Goal: Information Seeking & Learning: Find contact information

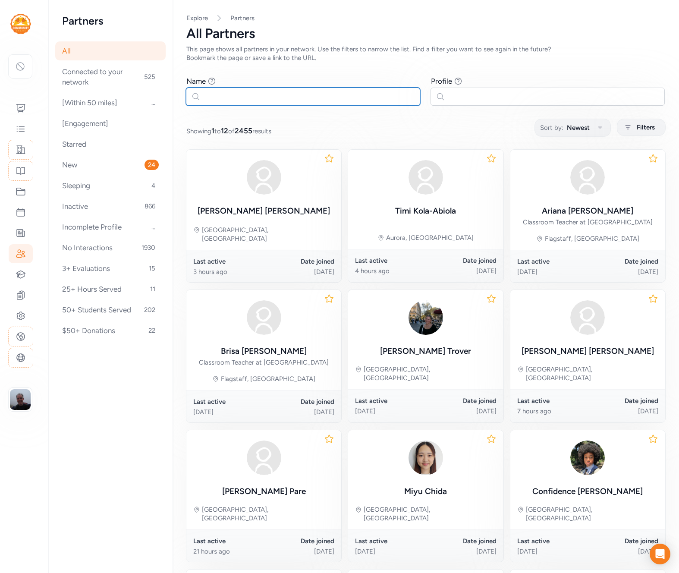
click at [243, 95] on input "text" at bounding box center [303, 97] width 234 height 18
paste input "[PERSON_NAME]"
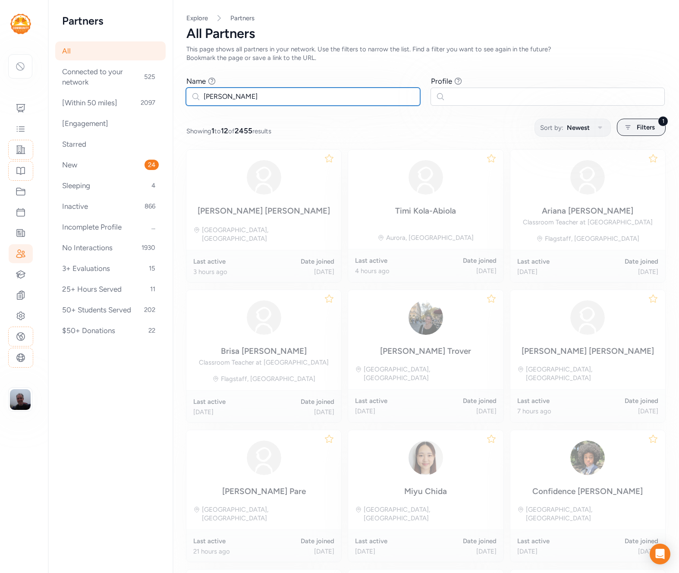
click at [227, 95] on input "Ben Owens" at bounding box center [303, 97] width 234 height 18
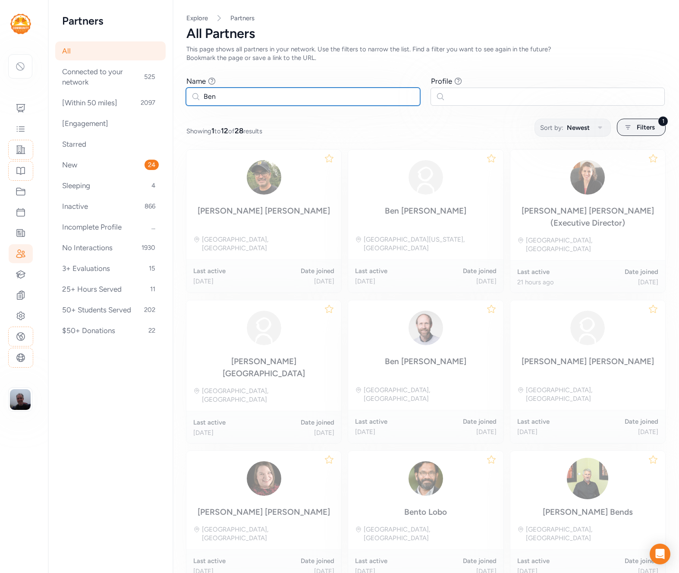
type input "Owens"
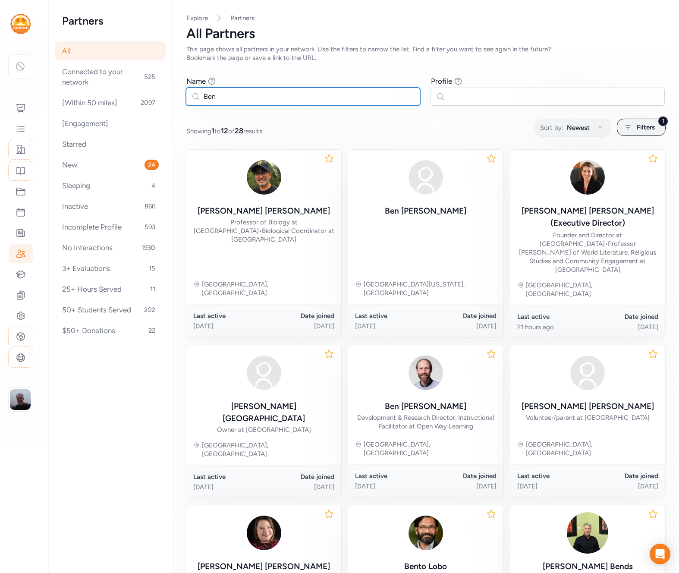
type input "Ben"
click at [19, 273] on icon at bounding box center [20, 273] width 9 height 7
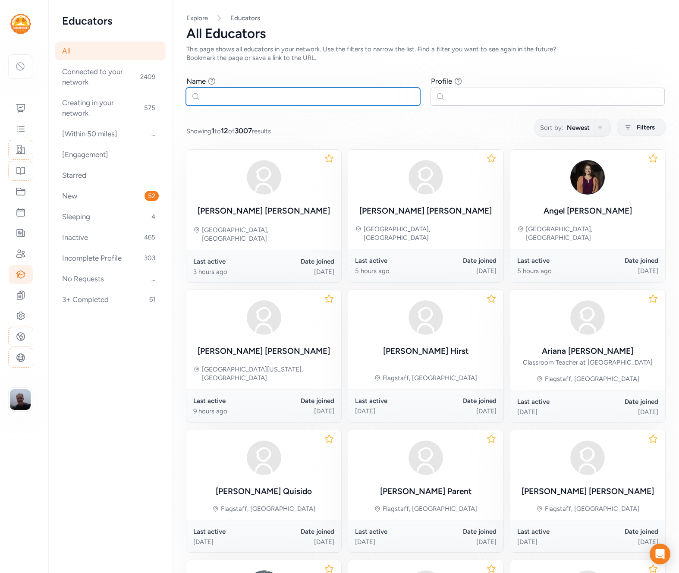
click at [261, 103] on input "text" at bounding box center [303, 97] width 234 height 18
paste input "Owens"
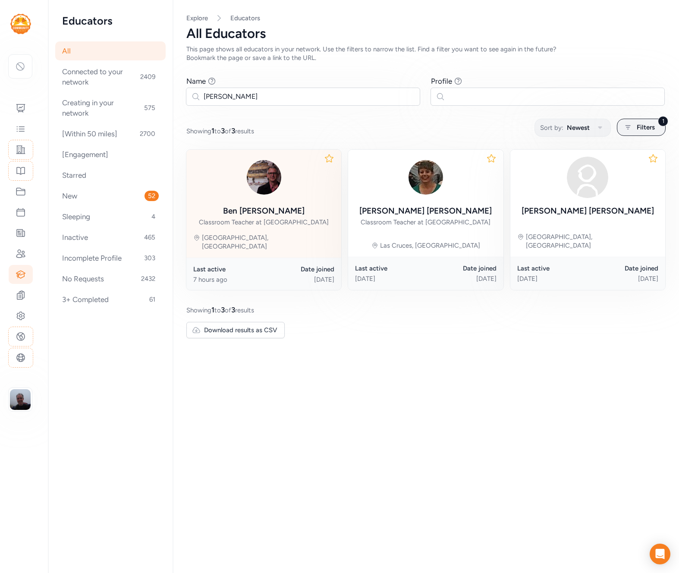
click at [248, 232] on div "Ben Owens Classroom Teacher at Madison Early College High Brasstown, NC" at bounding box center [263, 204] width 155 height 108
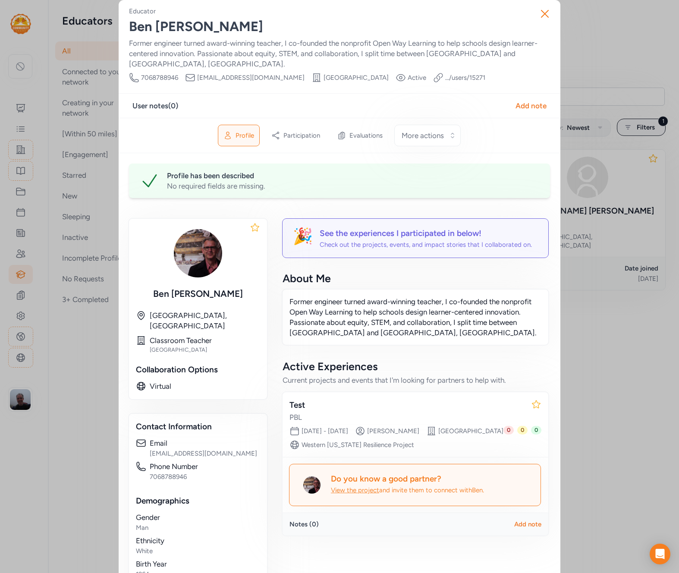
scroll to position [10, 0]
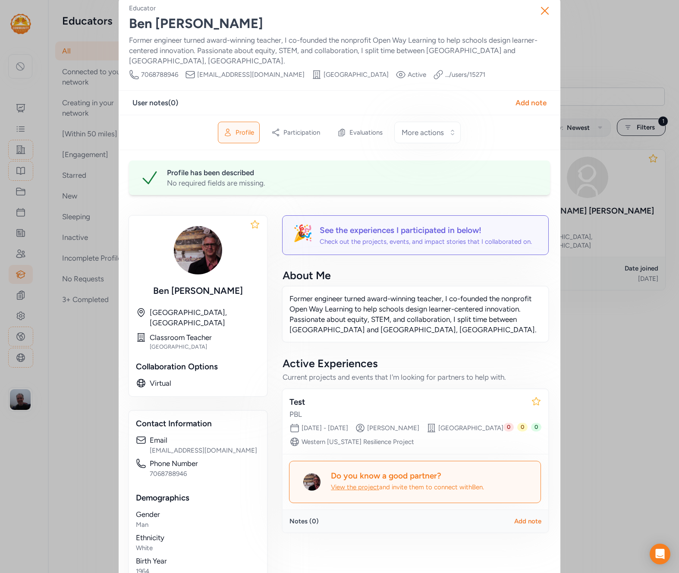
click at [199, 240] on img at bounding box center [197, 250] width 55 height 55
click at [608, 59] on div "Close Educator Ben Owens Former engineer turned award-winning teacher, I co-fou…" at bounding box center [339, 318] width 679 height 657
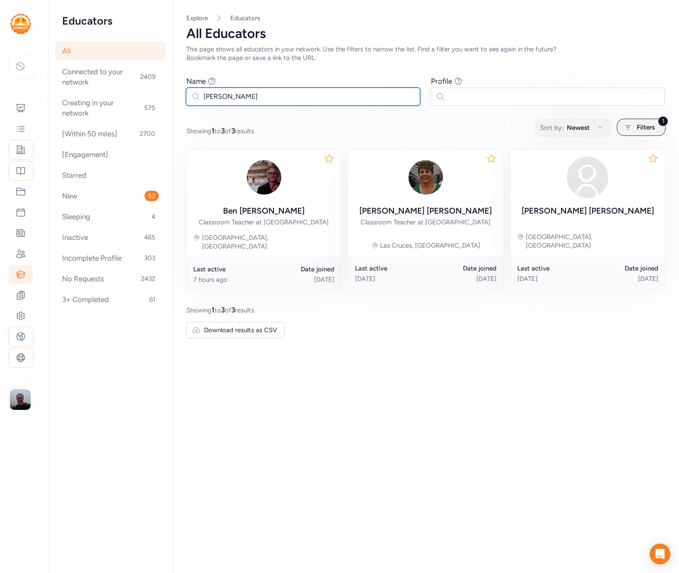
click at [267, 101] on input "Owens" at bounding box center [303, 97] width 234 height 18
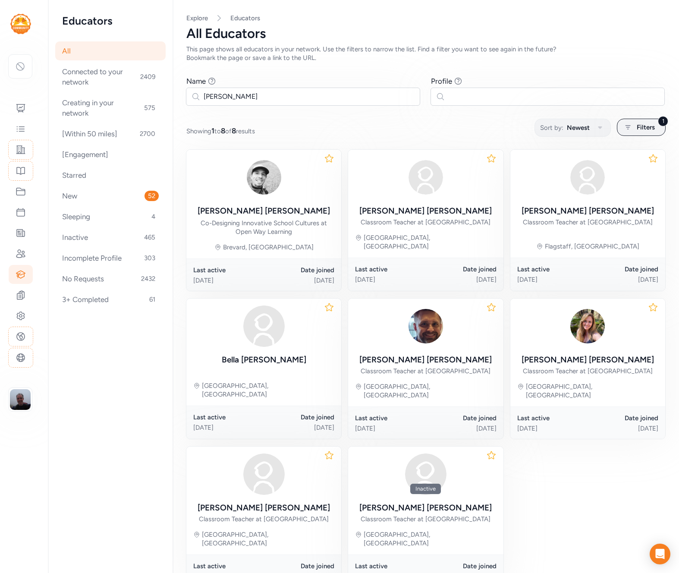
click at [406, 65] on div "Page All Explore Educators All Educators This page shows all educators in your …" at bounding box center [425, 324] width 506 height 649
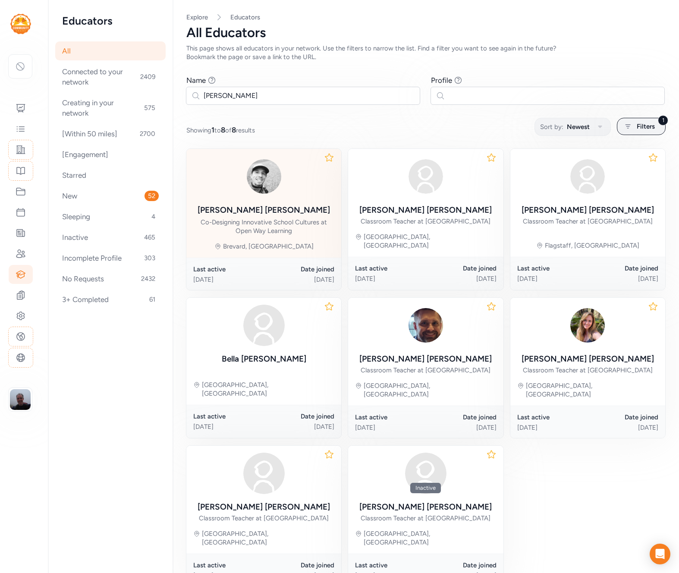
click at [200, 223] on div "Co-Designing Innovative School Cultures at Open Way Learning" at bounding box center [263, 226] width 141 height 17
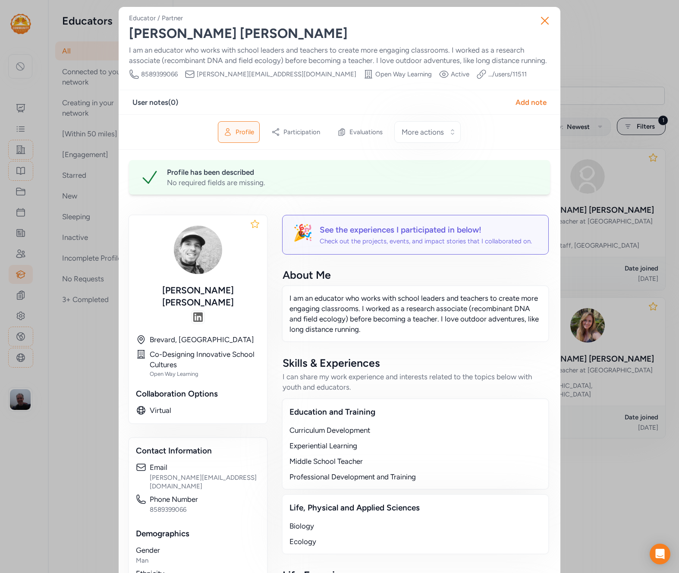
click at [612, 100] on div "Close Educator / Partner Wesley Davis I am an educator who works with school le…" at bounding box center [339, 430] width 679 height 861
click at [632, 137] on div "Close Educator / Partner Wesley Davis I am an educator who works with school le…" at bounding box center [339, 430] width 679 height 861
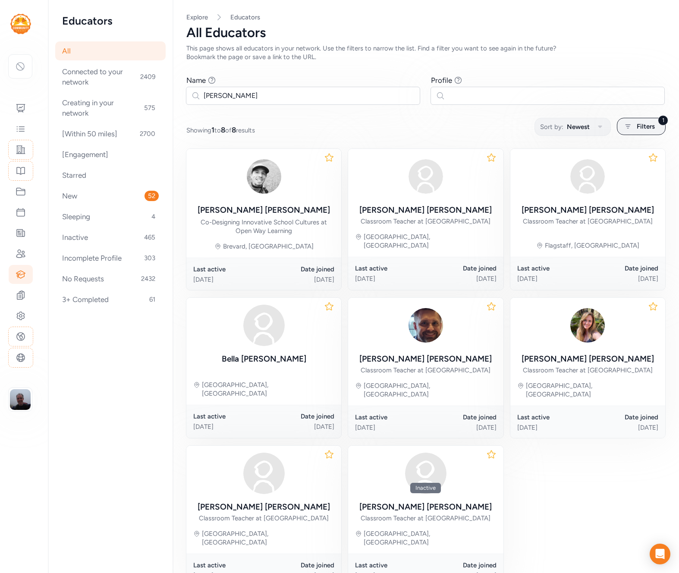
click at [264, 57] on div "This page shows all educators in your network. Use the filters to narrow the li…" at bounding box center [379, 52] width 386 height 17
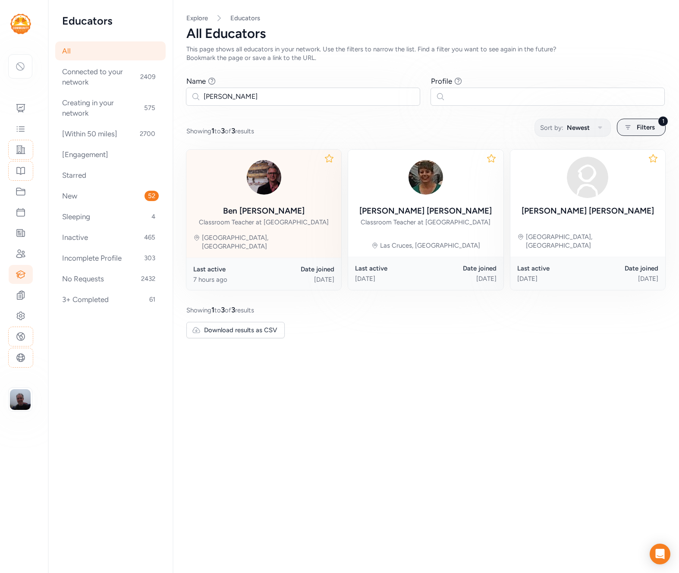
click at [248, 186] on img at bounding box center [263, 177] width 41 height 41
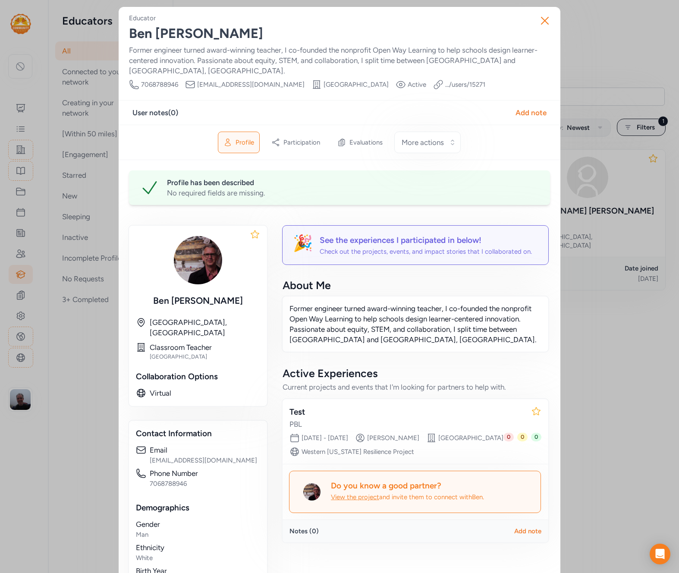
click at [99, 227] on div "Close Educator Ben Owens Former engineer turned award-winning teacher, I co-fou…" at bounding box center [339, 328] width 679 height 657
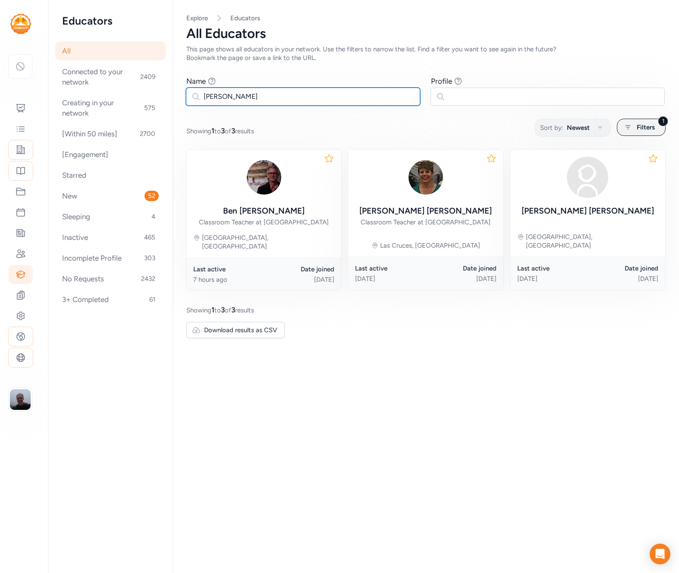
click at [286, 94] on input "Owens" at bounding box center [303, 97] width 234 height 18
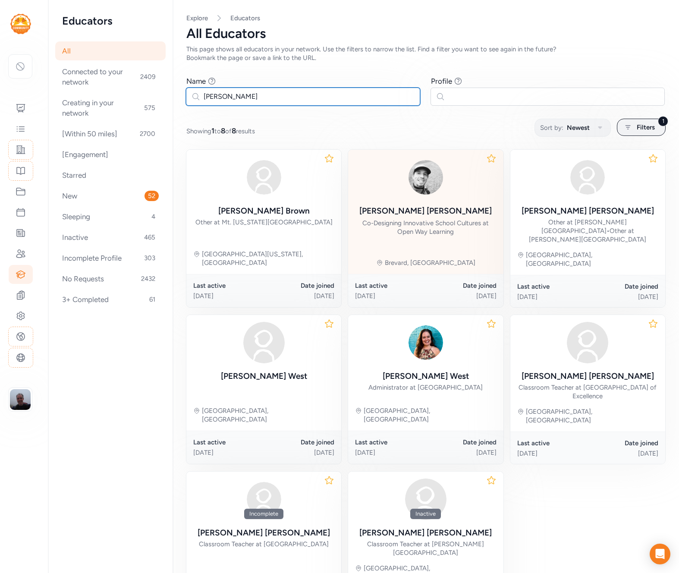
type input "wes"
click at [393, 238] on div "Wesley Davis Co-Designing Innovative School Cultures at Open Way Learning Breva…" at bounding box center [425, 212] width 155 height 124
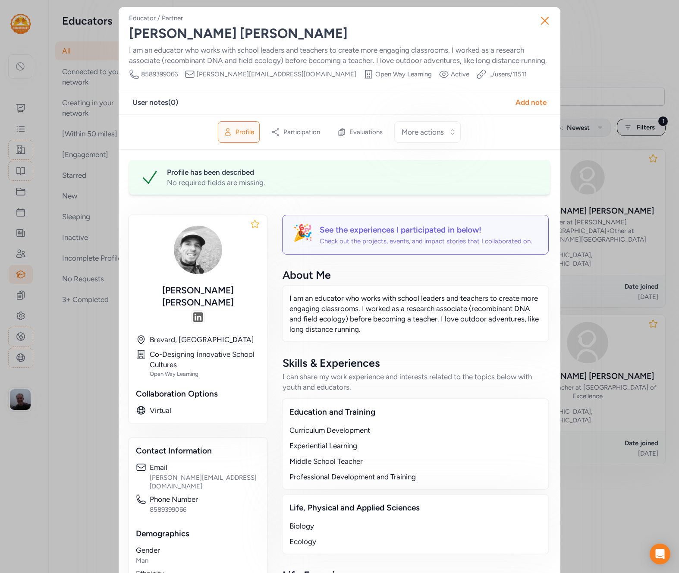
click at [602, 60] on div "Close Educator / Partner Wesley Davis I am an educator who works with school le…" at bounding box center [339, 430] width 679 height 861
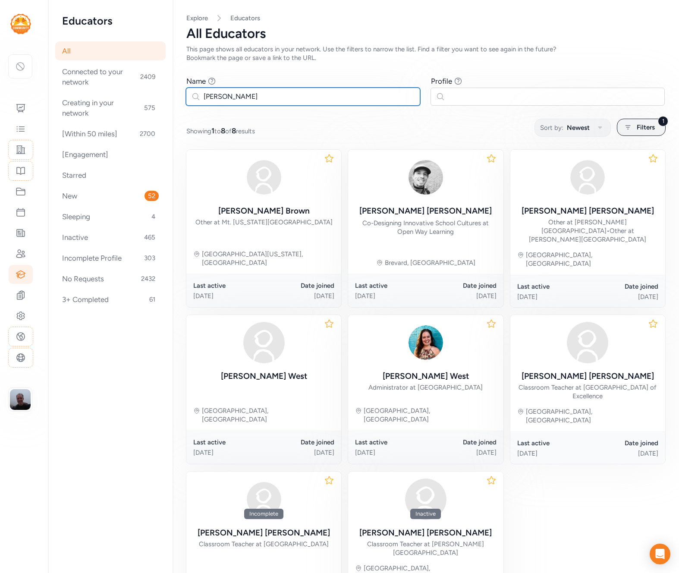
click at [317, 101] on input "wes" at bounding box center [303, 97] width 234 height 18
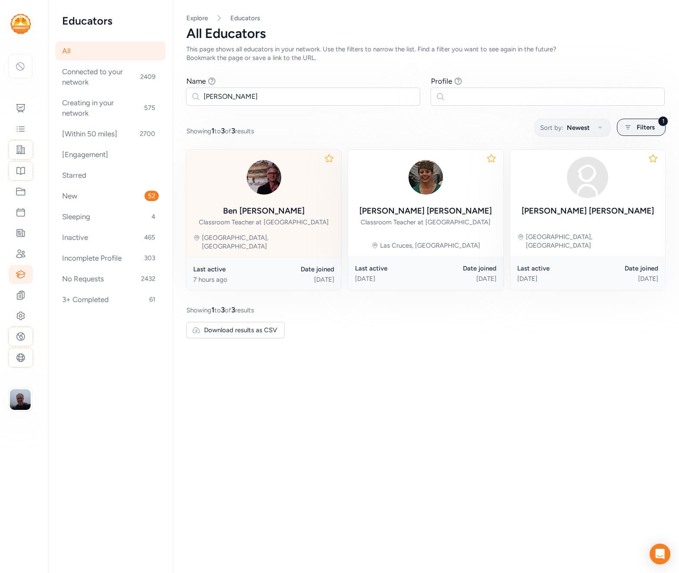
click at [234, 231] on div "Ben Owens Classroom Teacher at Madison Early College High Brasstown, NC" at bounding box center [263, 204] width 155 height 108
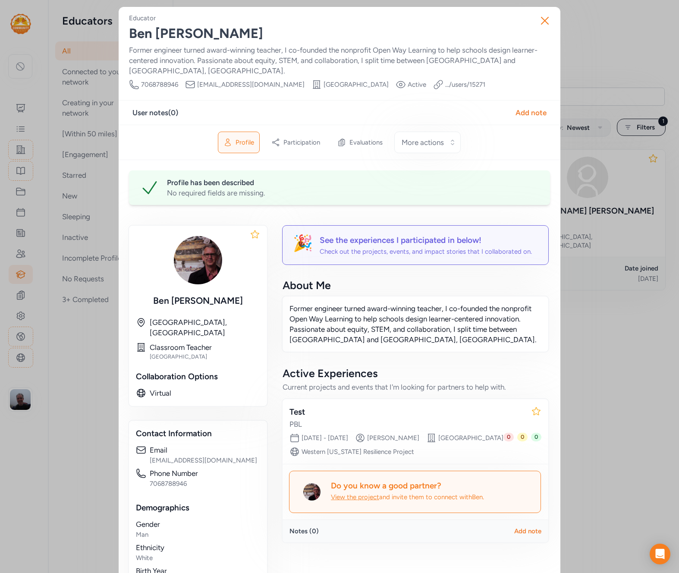
click at [458, 80] on link ".../users/ 15271" at bounding box center [465, 84] width 40 height 9
drag, startPoint x: 475, startPoint y: 74, endPoint x: 437, endPoint y: 74, distance: 38.4
click at [437, 79] on div "Phone Number 7068788946 Email ben@openwaylearning.org School Madison Early Coll…" at bounding box center [339, 84] width 421 height 10
copy link "users/ 15271"
click at [93, 260] on div "Close Educator Ben Owens Former engineer turned award-winning teacher, I co-fou…" at bounding box center [339, 328] width 679 height 657
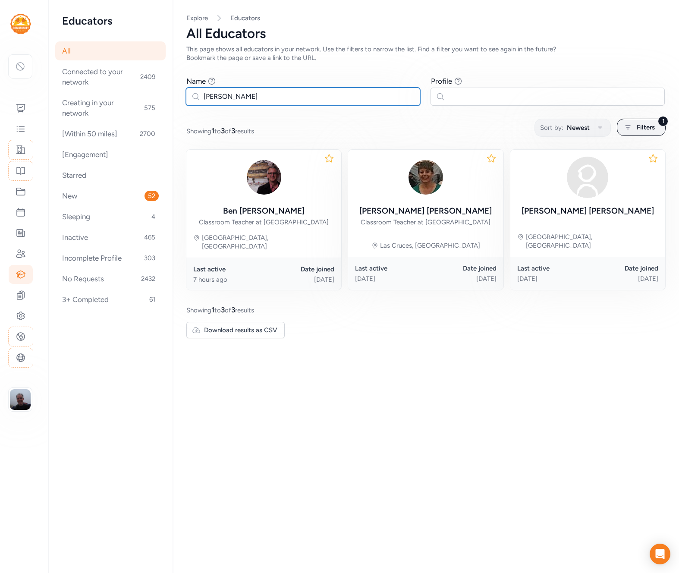
drag, startPoint x: 226, startPoint y: 99, endPoint x: 172, endPoint y: 99, distance: 53.5
click at [172, 99] on div "Page All Explore Educators All Educators This page shows all educators in your …" at bounding box center [425, 176] width 506 height 352
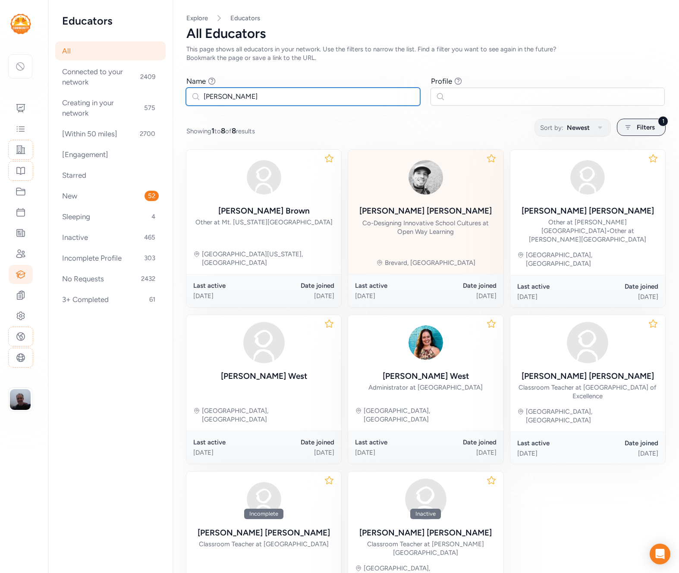
type input "wes"
click at [369, 207] on div "Wesley Davis Co-Designing Innovative School Cultures at Open Way Learning" at bounding box center [425, 220] width 141 height 31
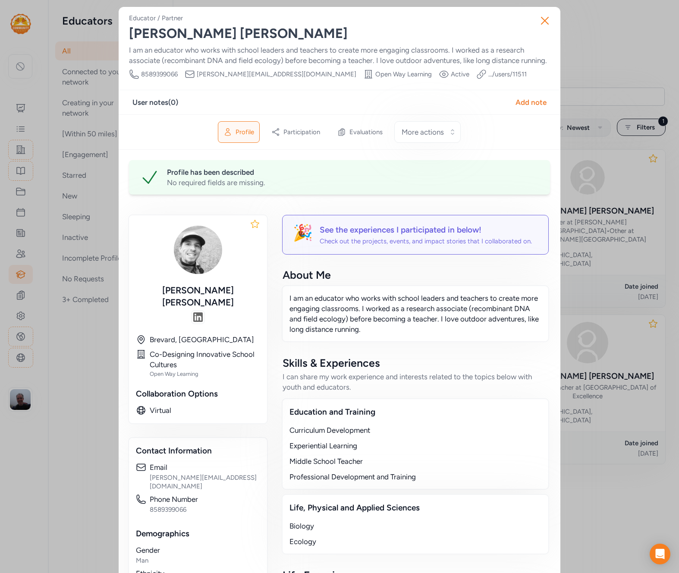
click at [63, 345] on div "Close Educator / Partner Wesley Davis I am an educator who works with school le…" at bounding box center [339, 430] width 679 height 861
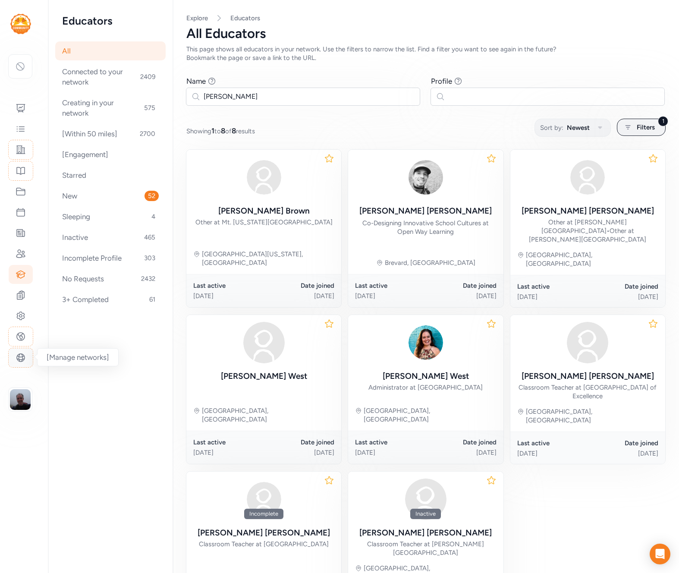
click at [21, 360] on icon at bounding box center [21, 357] width 10 height 10
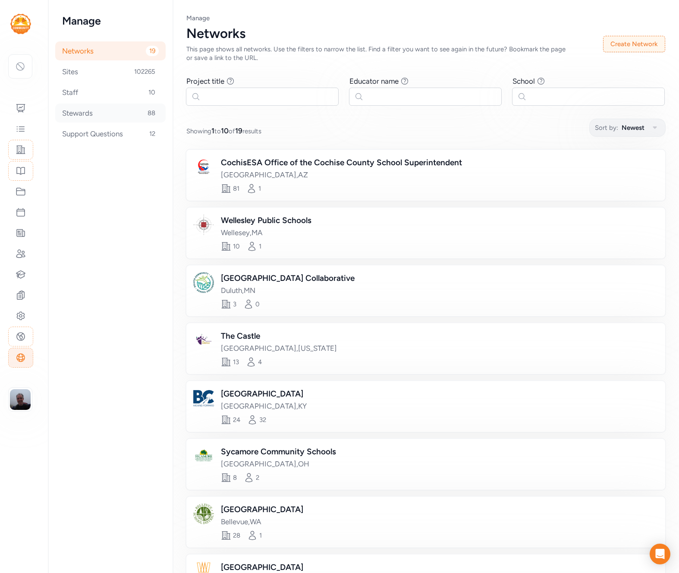
click at [94, 113] on div "Stewards 88" at bounding box center [110, 112] width 110 height 19
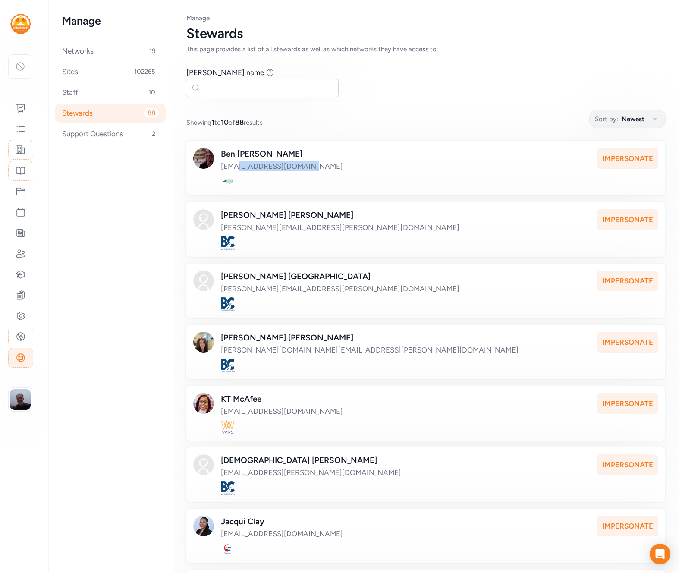
drag, startPoint x: 234, startPoint y: 166, endPoint x: 306, endPoint y: 166, distance: 71.6
click at [306, 166] on div "Ben Owens ben@openwaylearning.org" at bounding box center [290, 159] width 139 height 23
drag, startPoint x: 304, startPoint y: 165, endPoint x: 235, endPoint y: 167, distance: 69.5
click at [235, 167] on div "Ben Owens ben@openwaylearning.org" at bounding box center [290, 159] width 139 height 23
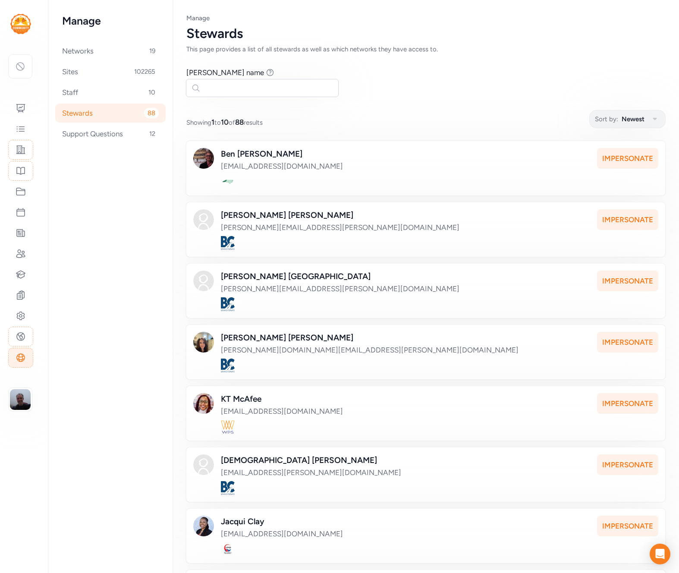
click at [81, 185] on nav "Manage Networks 19 Sites 102265 Staff 10 Stewards 88 Support Questions 12" at bounding box center [110, 286] width 125 height 573
click at [22, 66] on icon at bounding box center [20, 66] width 10 height 10
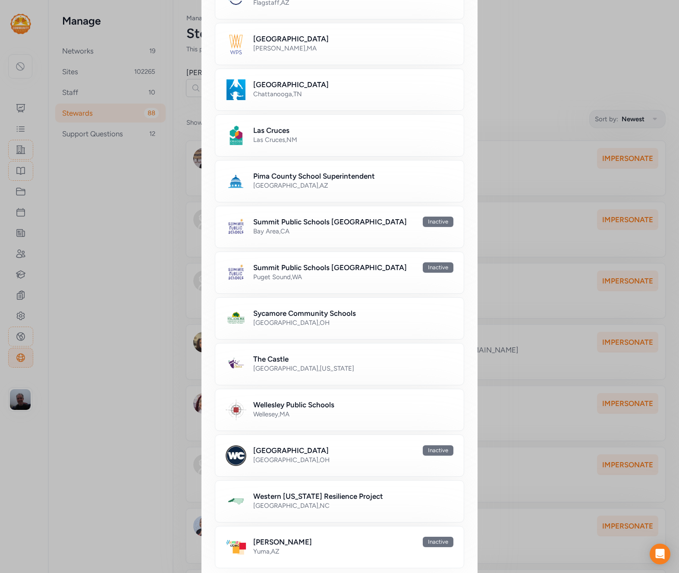
scroll to position [437, 0]
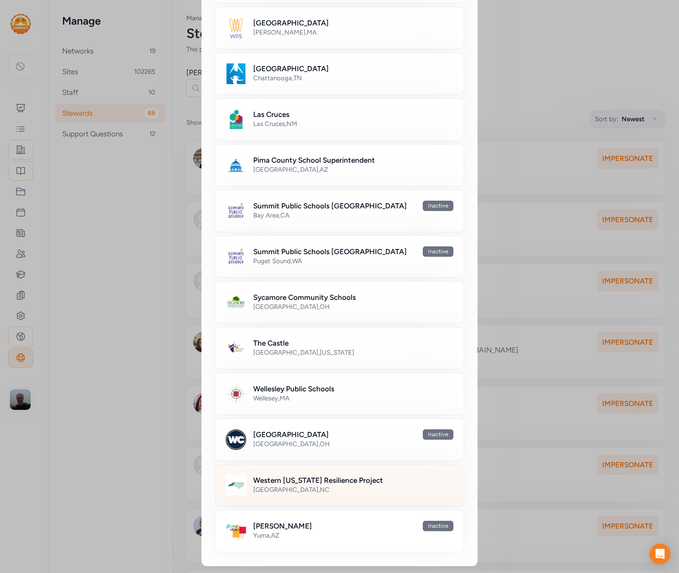
click at [317, 484] on h2 "Western North Carolina Resilience Project" at bounding box center [318, 480] width 130 height 10
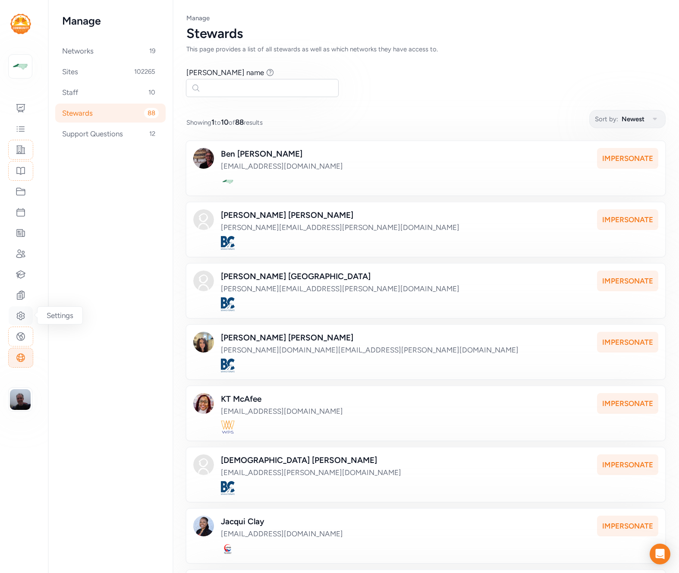
click at [23, 317] on icon at bounding box center [21, 315] width 10 height 10
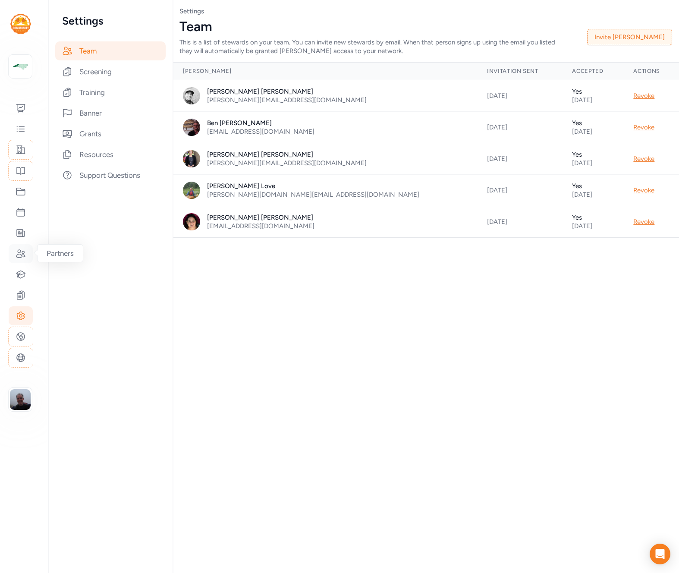
click at [19, 253] on icon at bounding box center [21, 253] width 10 height 10
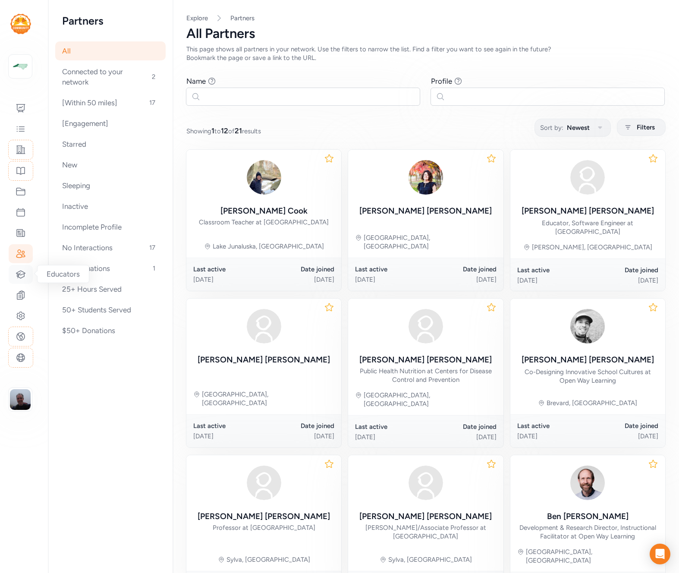
click at [18, 275] on icon at bounding box center [20, 273] width 9 height 7
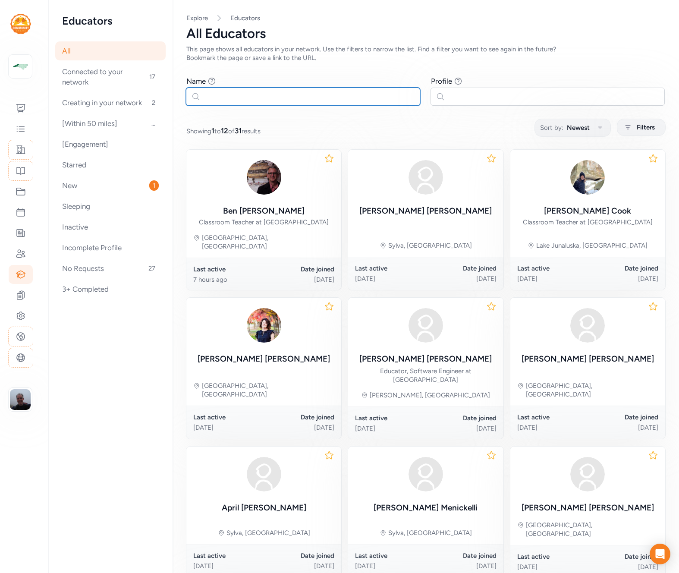
click at [276, 97] on input "text" at bounding box center [303, 97] width 234 height 18
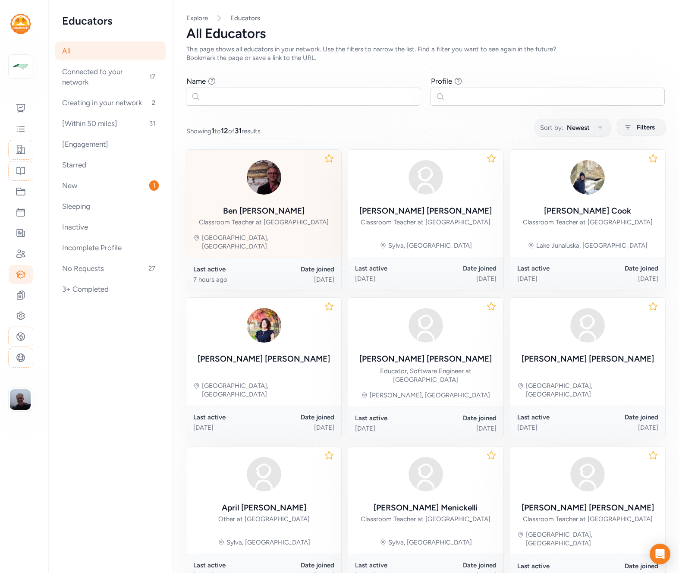
click at [220, 223] on div "Classroom Teacher at Madison Early College High" at bounding box center [264, 222] width 130 height 9
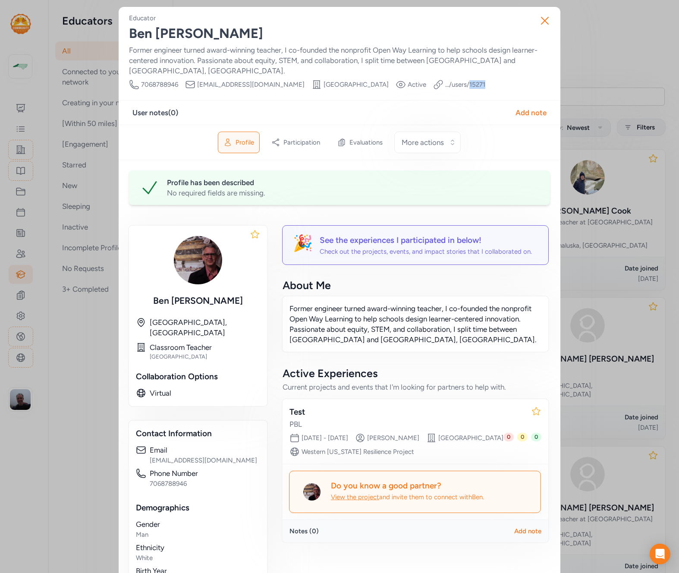
drag, startPoint x: 476, startPoint y: 74, endPoint x: 455, endPoint y: 74, distance: 20.7
click at [455, 79] on div "Phone Number 7068788946 Email ben@openwaylearning.org School Madison Early Coll…" at bounding box center [339, 84] width 421 height 10
copy link "15271"
